Goal: Find specific page/section: Find specific page/section

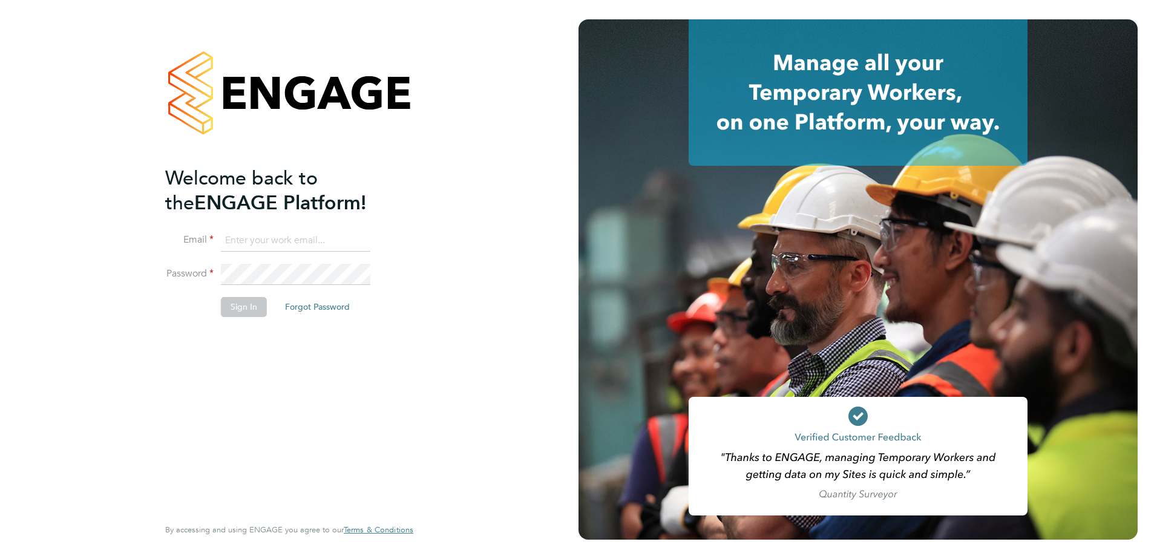
type input "rhyscook@buildingcareersuk.com"
click at [216, 332] on div "Welcome back to the ENGAGE Platform! Email rhyscook@buildingcareersuk.com Passw…" at bounding box center [283, 340] width 236 height 348
click at [232, 312] on button "Sign In" at bounding box center [244, 306] width 46 height 19
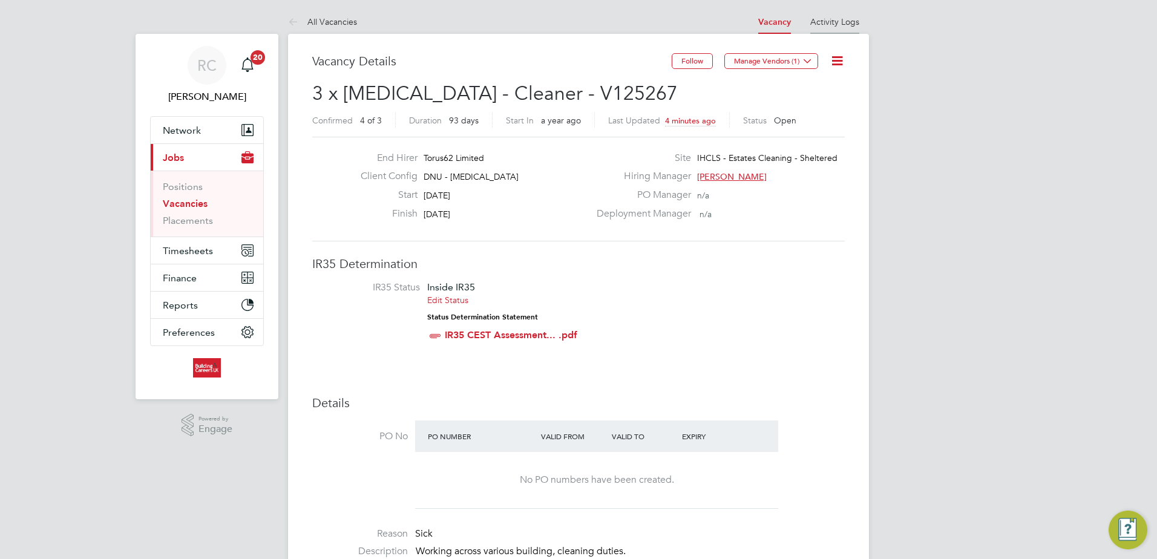
click at [839, 26] on link "Activity Logs" at bounding box center [834, 21] width 49 height 11
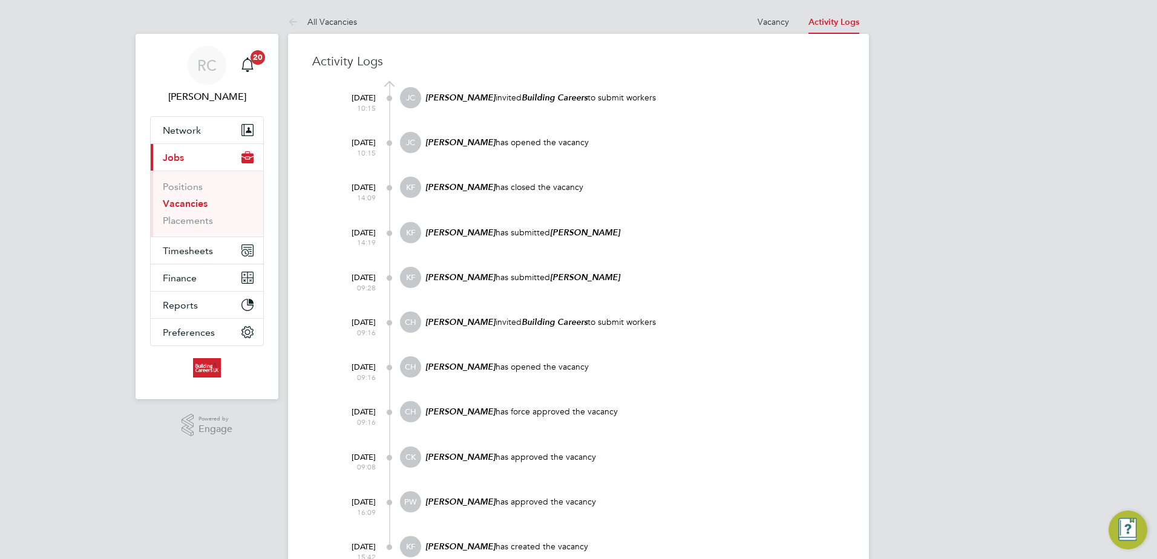
click at [781, 34] on div "Activity Logs [DATE] 10:15 [PERSON_NAME] invited Building Careers to submit wor…" at bounding box center [578, 313] width 581 height 559
click at [779, 22] on link "Vacancy" at bounding box center [772, 21] width 31 height 11
